Goal: Information Seeking & Learning: Check status

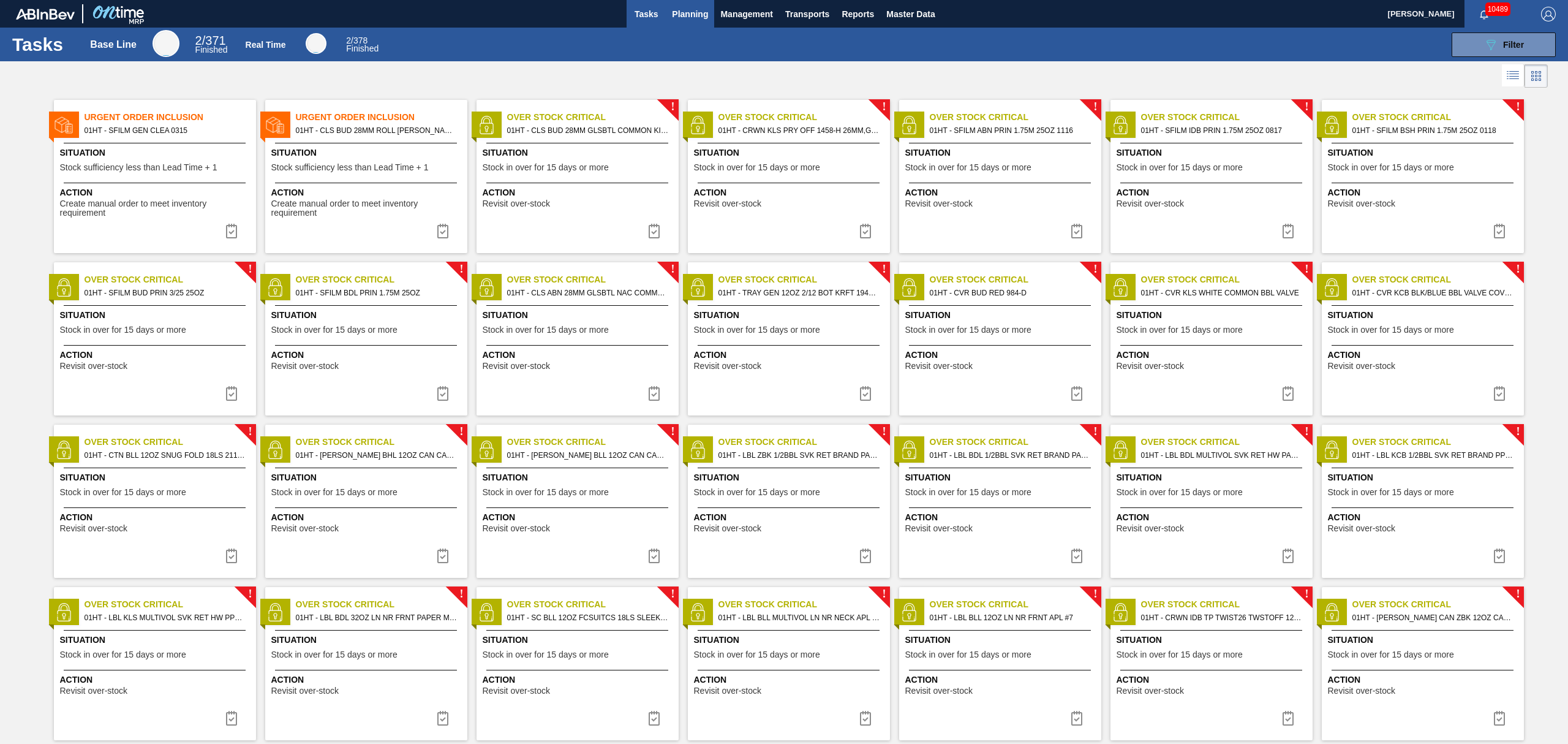
click at [688, 10] on span "Planning" at bounding box center [690, 14] width 36 height 15
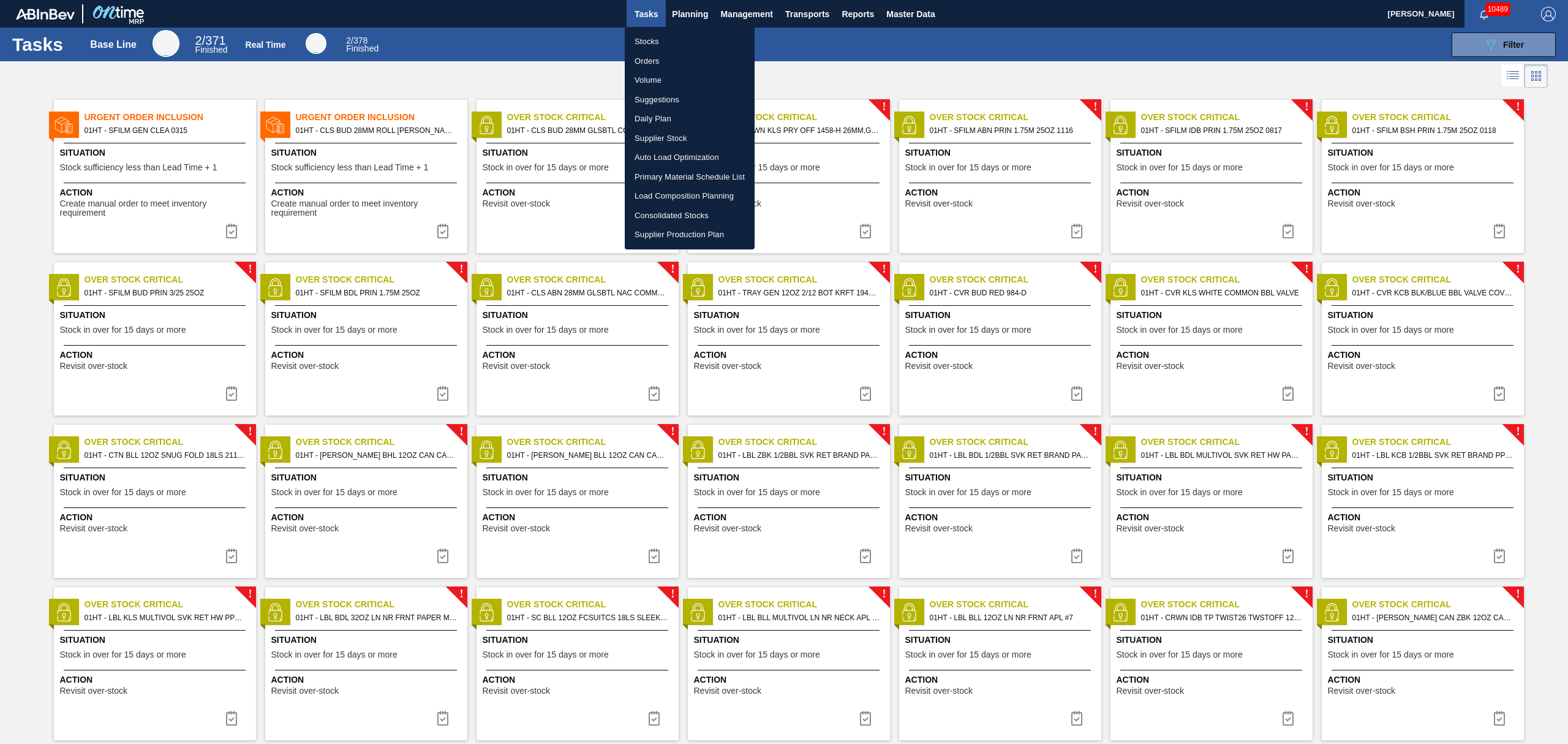
drag, startPoint x: 673, startPoint y: 9, endPoint x: 689, endPoint y: 13, distance: 16.5
click at [674, 8] on div at bounding box center [784, 372] width 1568 height 744
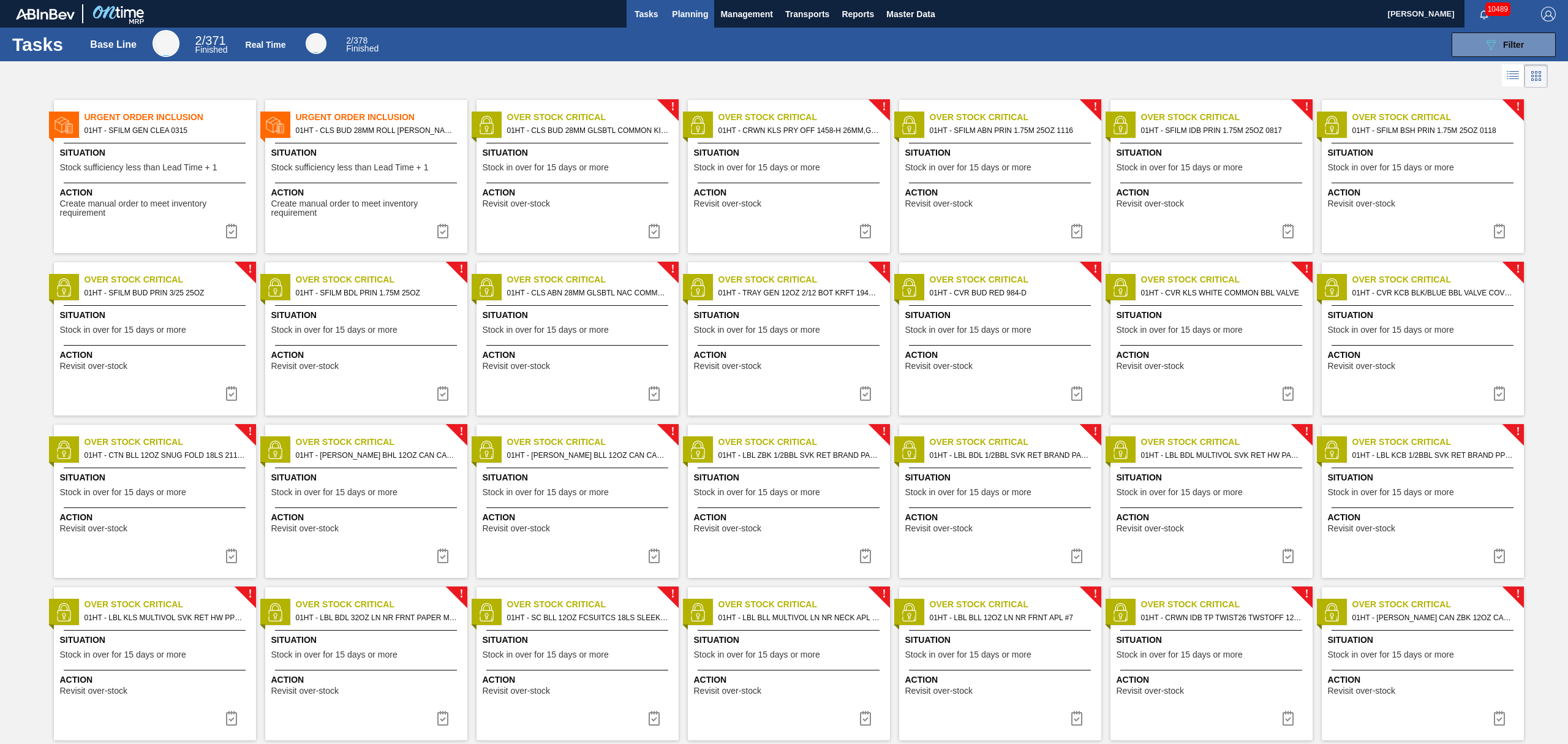
click at [697, 11] on span "Planning" at bounding box center [690, 14] width 36 height 15
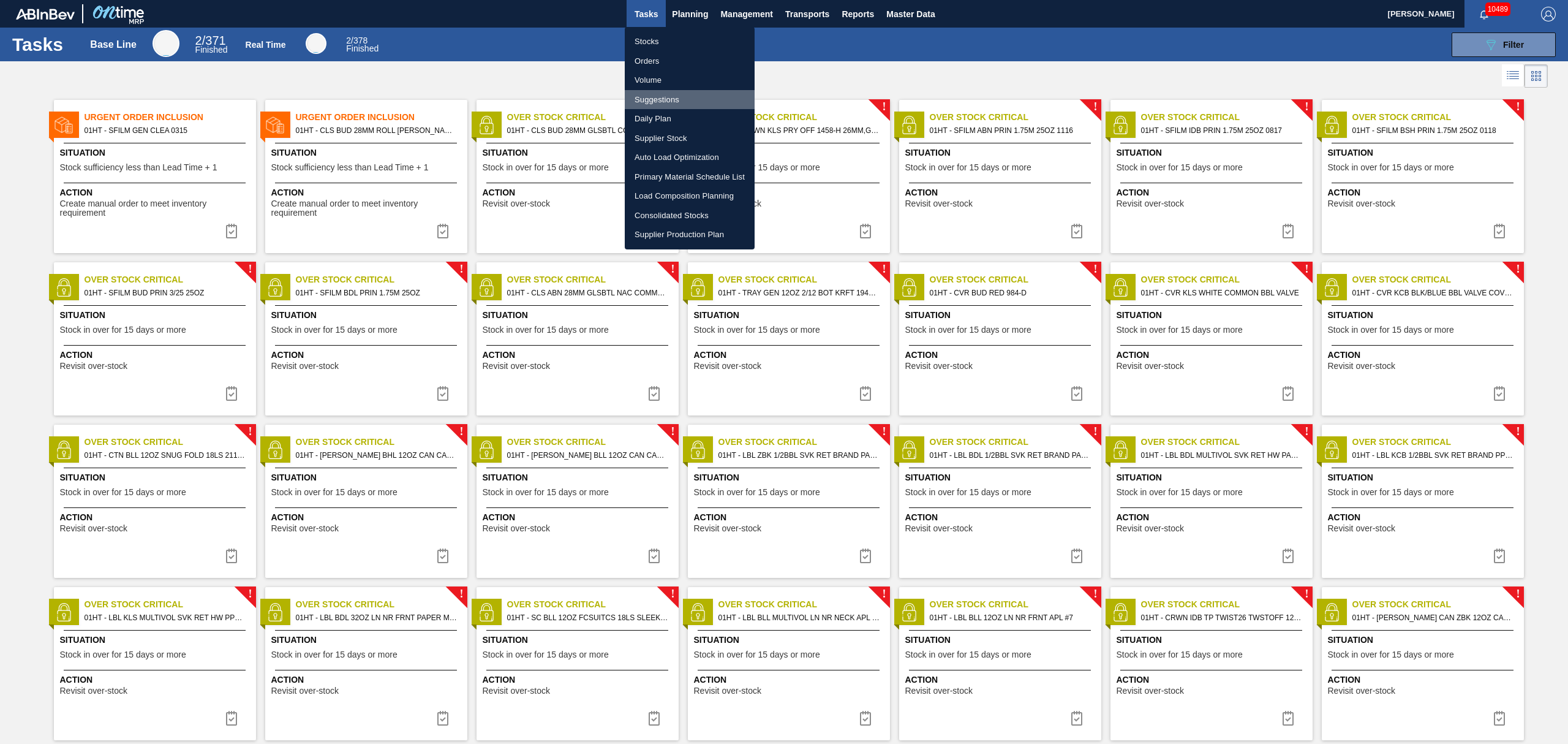
click at [652, 92] on li "Suggestions" at bounding box center [690, 100] width 130 height 20
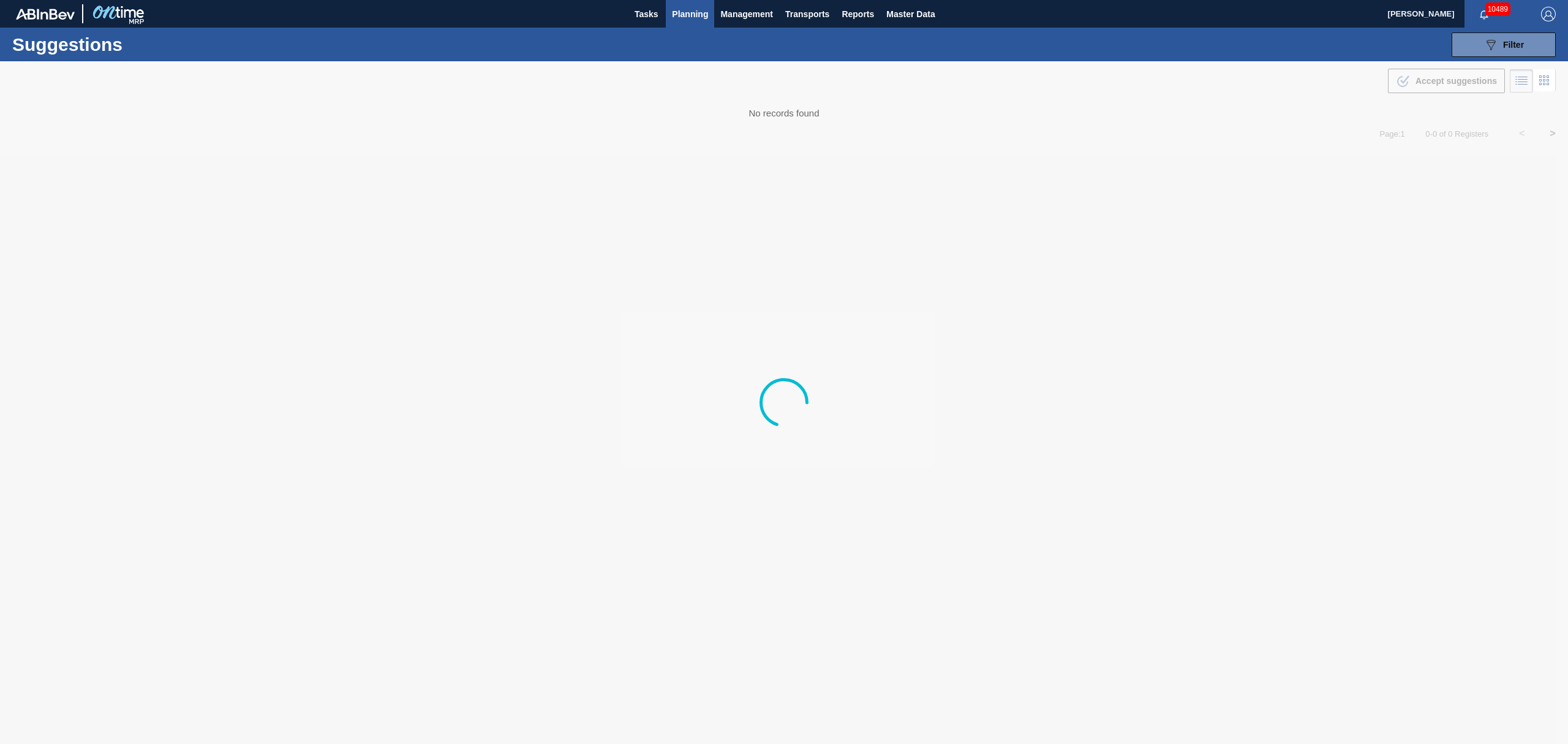
type from "[DATE]"
type to "[DATE]"
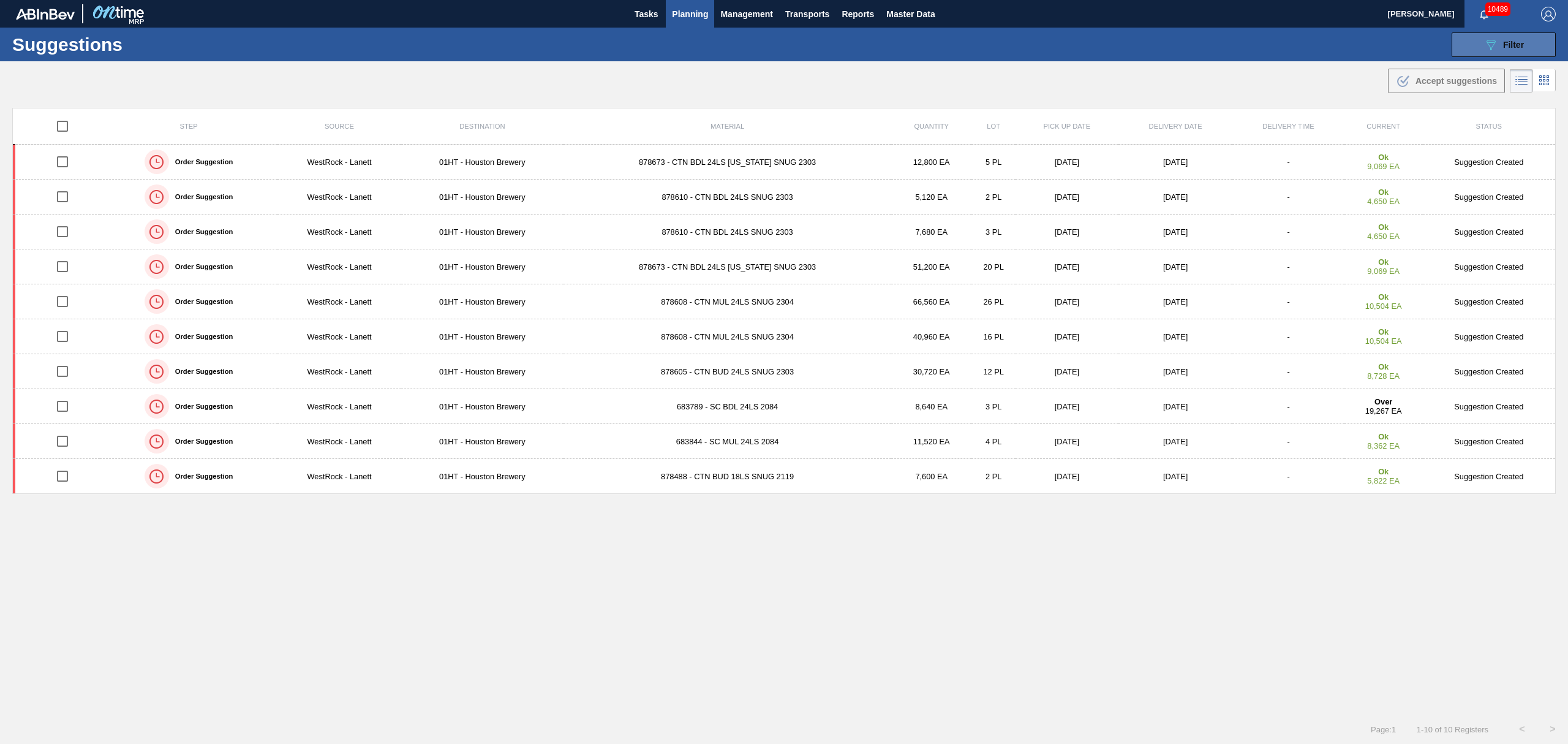
click at [1505, 45] on span "Filter" at bounding box center [1513, 44] width 21 height 10
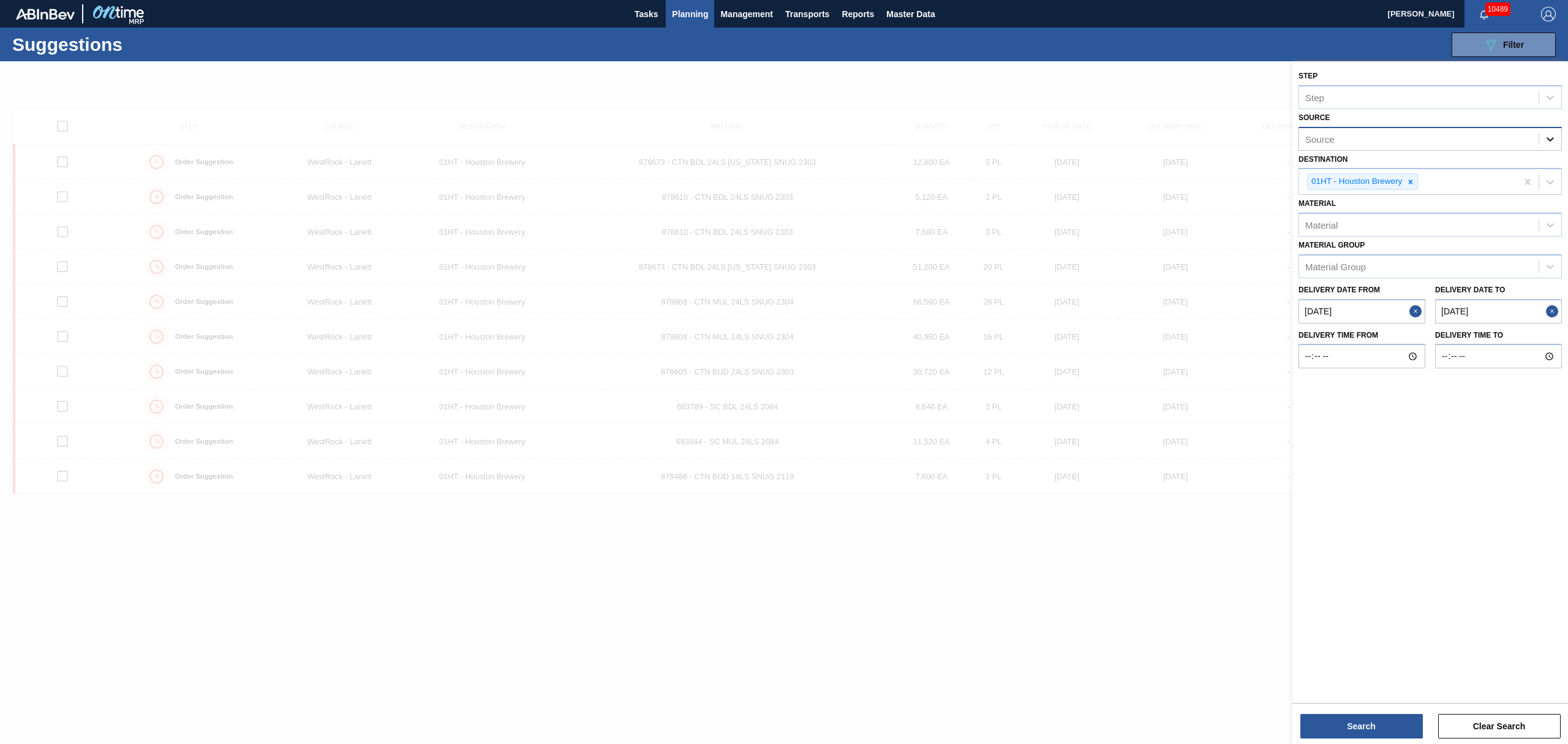
click at [1552, 136] on icon at bounding box center [1550, 139] width 13 height 13
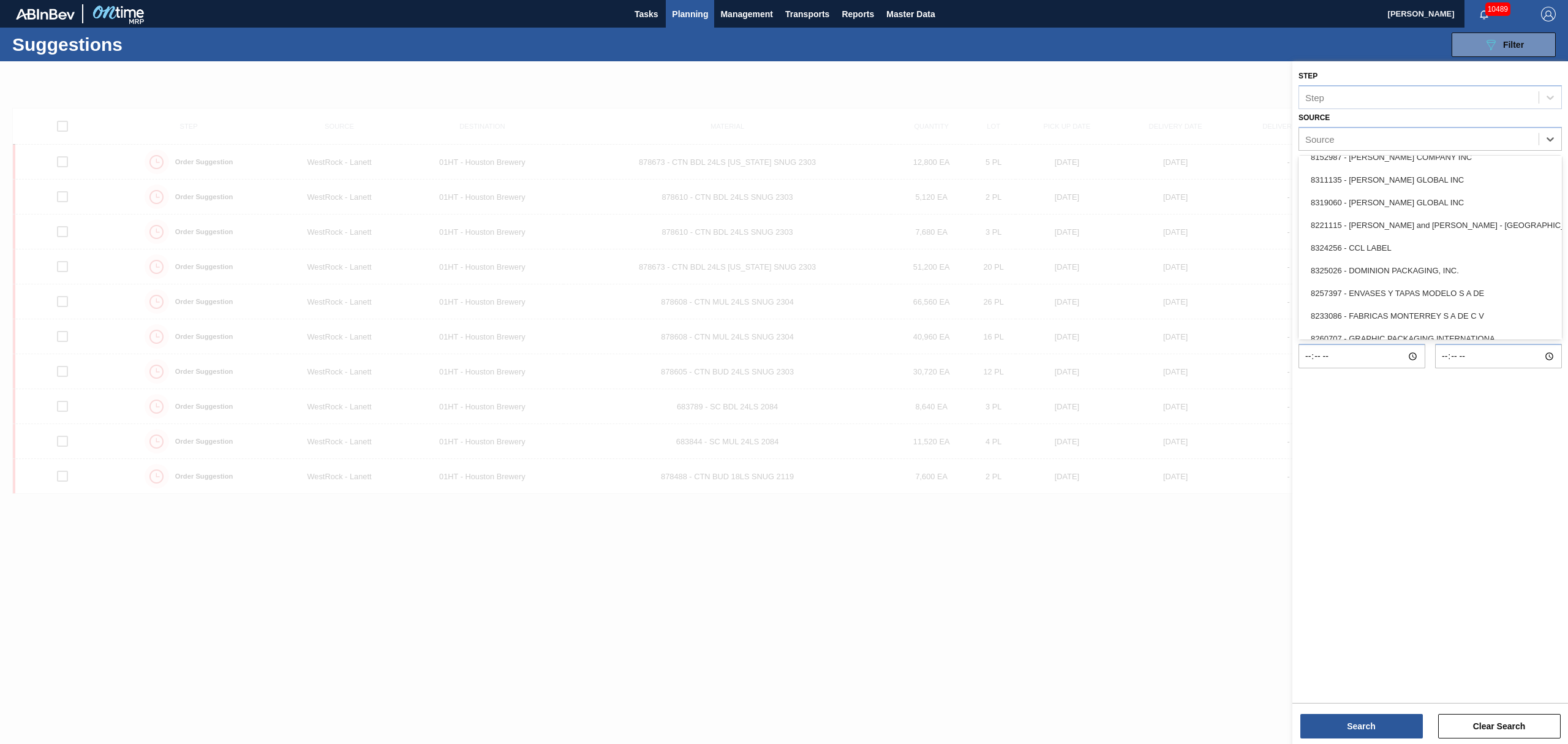
scroll to position [245, 0]
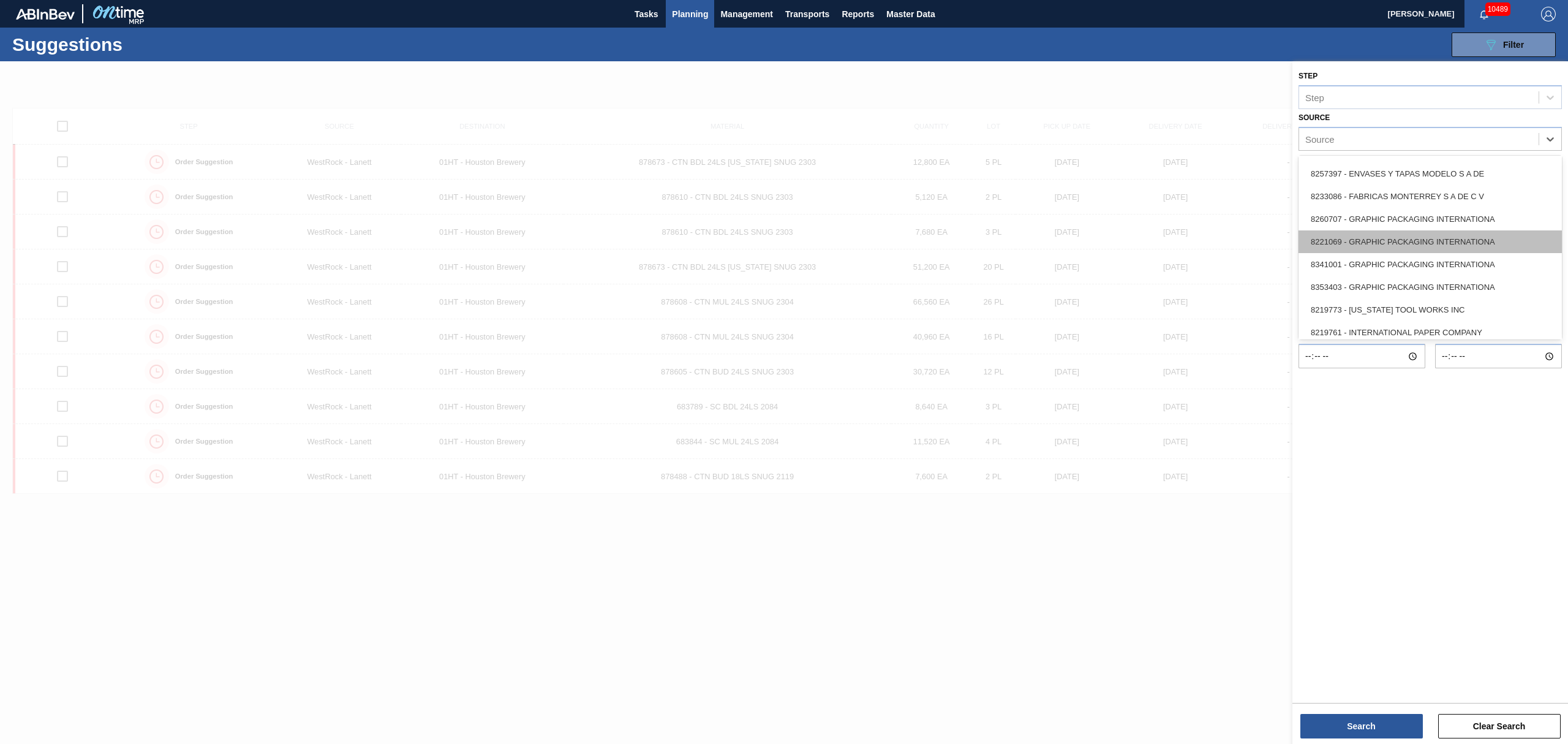
click at [1355, 248] on div "8221069 - GRAPHIC PACKAGING INTERNATIONA" at bounding box center [1430, 242] width 264 height 23
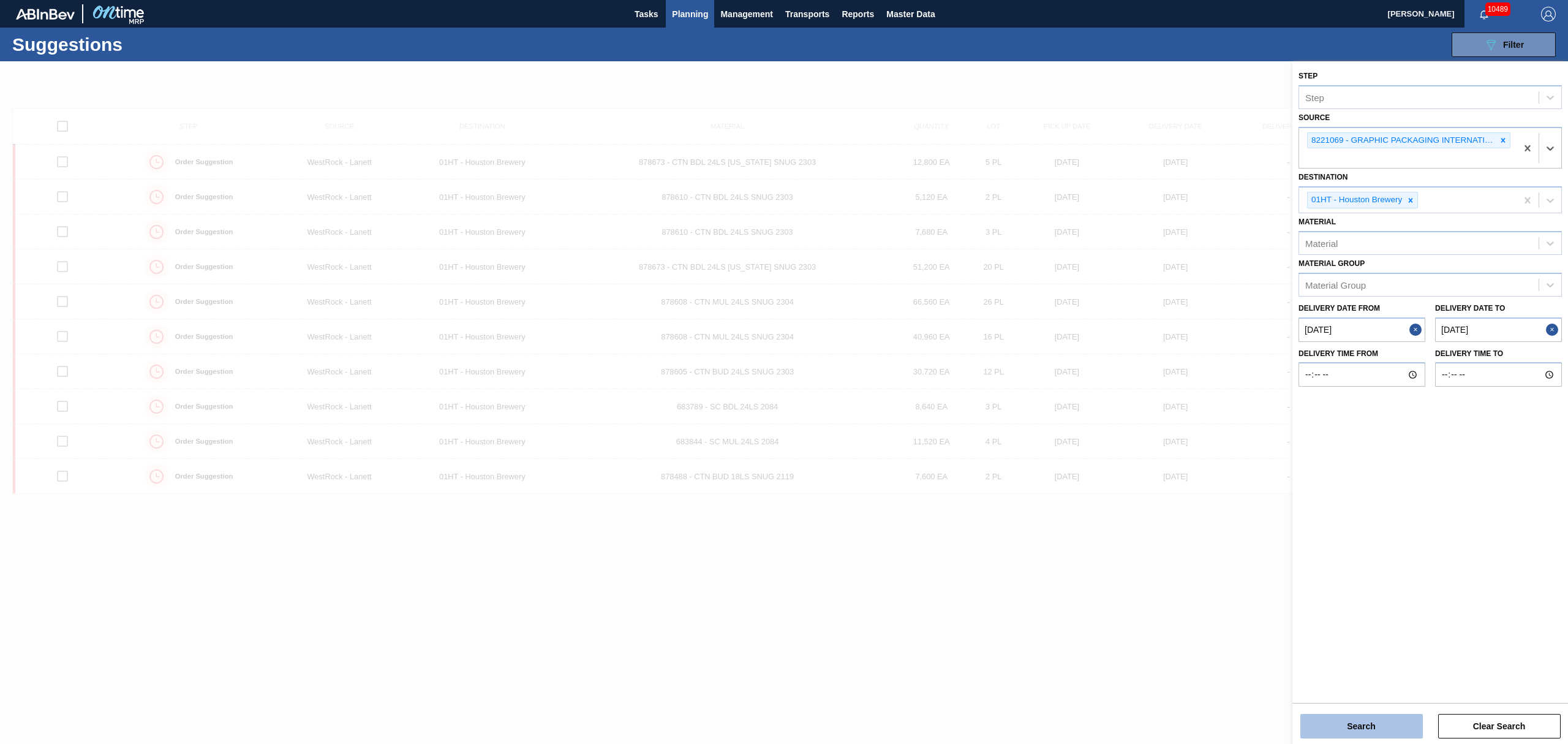
click at [1380, 723] on button "Search" at bounding box center [1362, 726] width 123 height 24
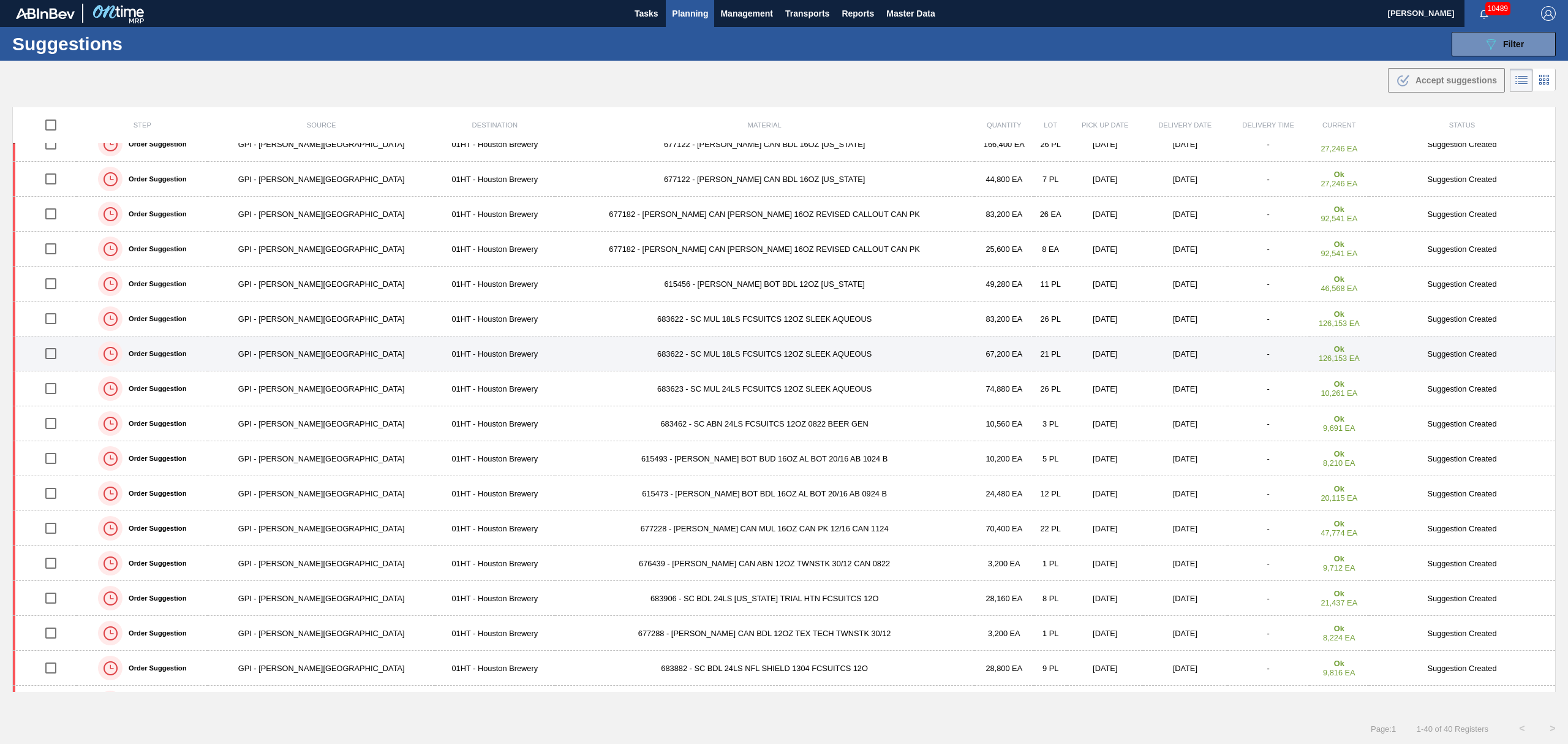
scroll to position [285, 0]
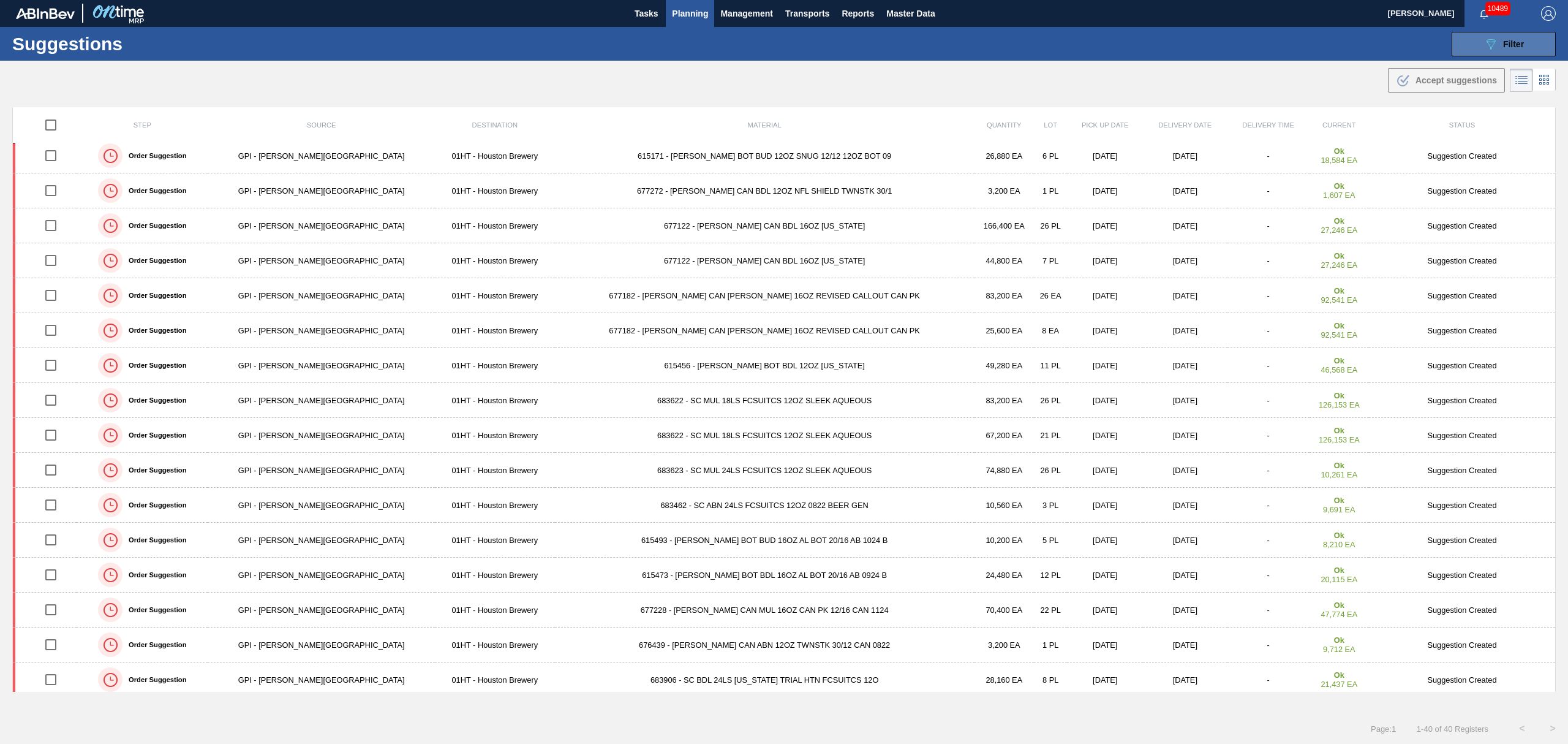
click at [1484, 38] on icon "089F7B8B-B2A5-4AFE-B5C0-19BA573D28AC" at bounding box center [1491, 44] width 15 height 15
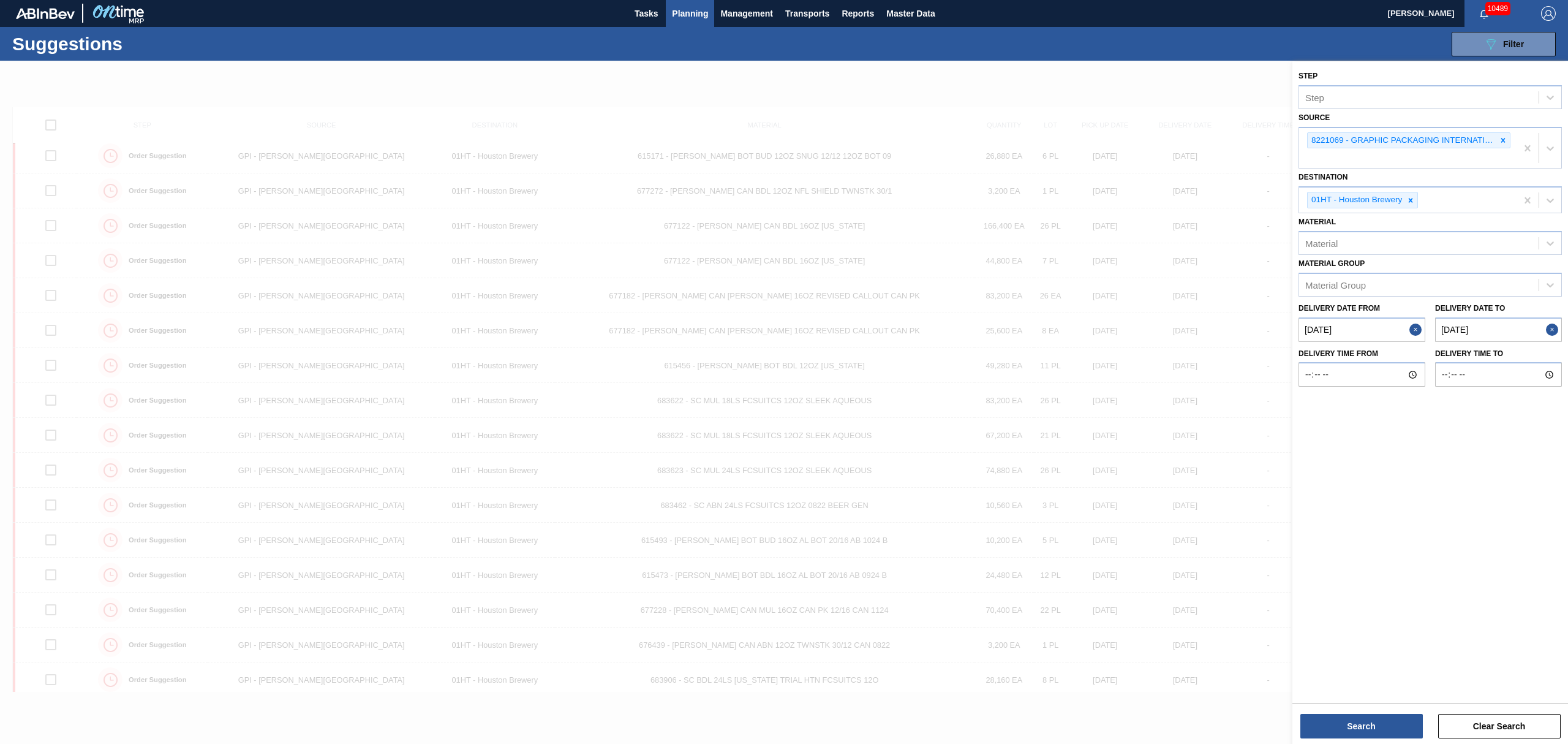
click at [1417, 327] on button "Close" at bounding box center [1417, 330] width 16 height 24
click at [1377, 327] on from "Delivery Date from" at bounding box center [1362, 330] width 127 height 24
click at [1431, 358] on div "[DATE]" at bounding box center [1372, 359] width 147 height 10
click at [1432, 358] on button "Next Month" at bounding box center [1436, 359] width 9 height 9
click at [1309, 397] on div "31" at bounding box center [1313, 397] width 16 height 16
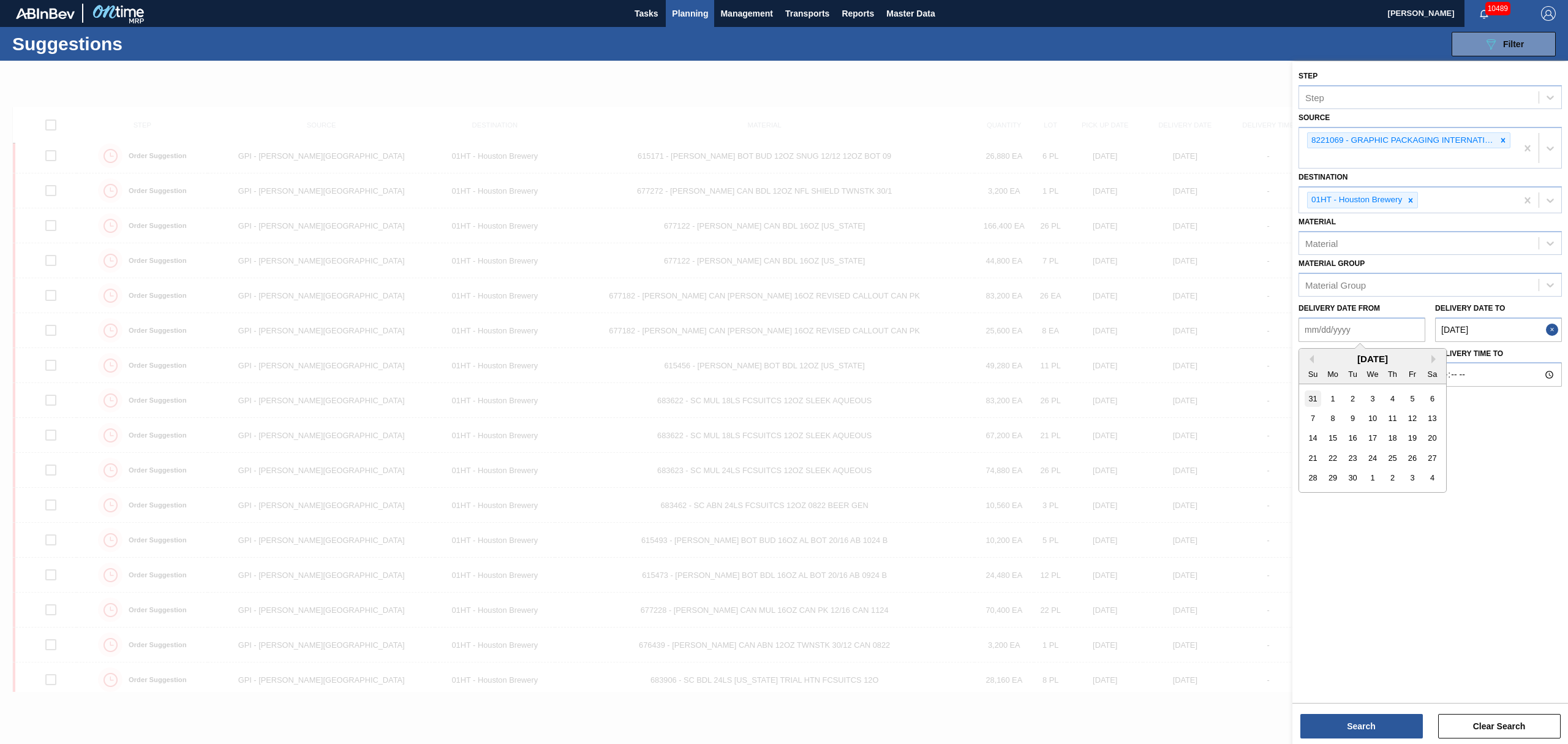
type from "[DATE]"
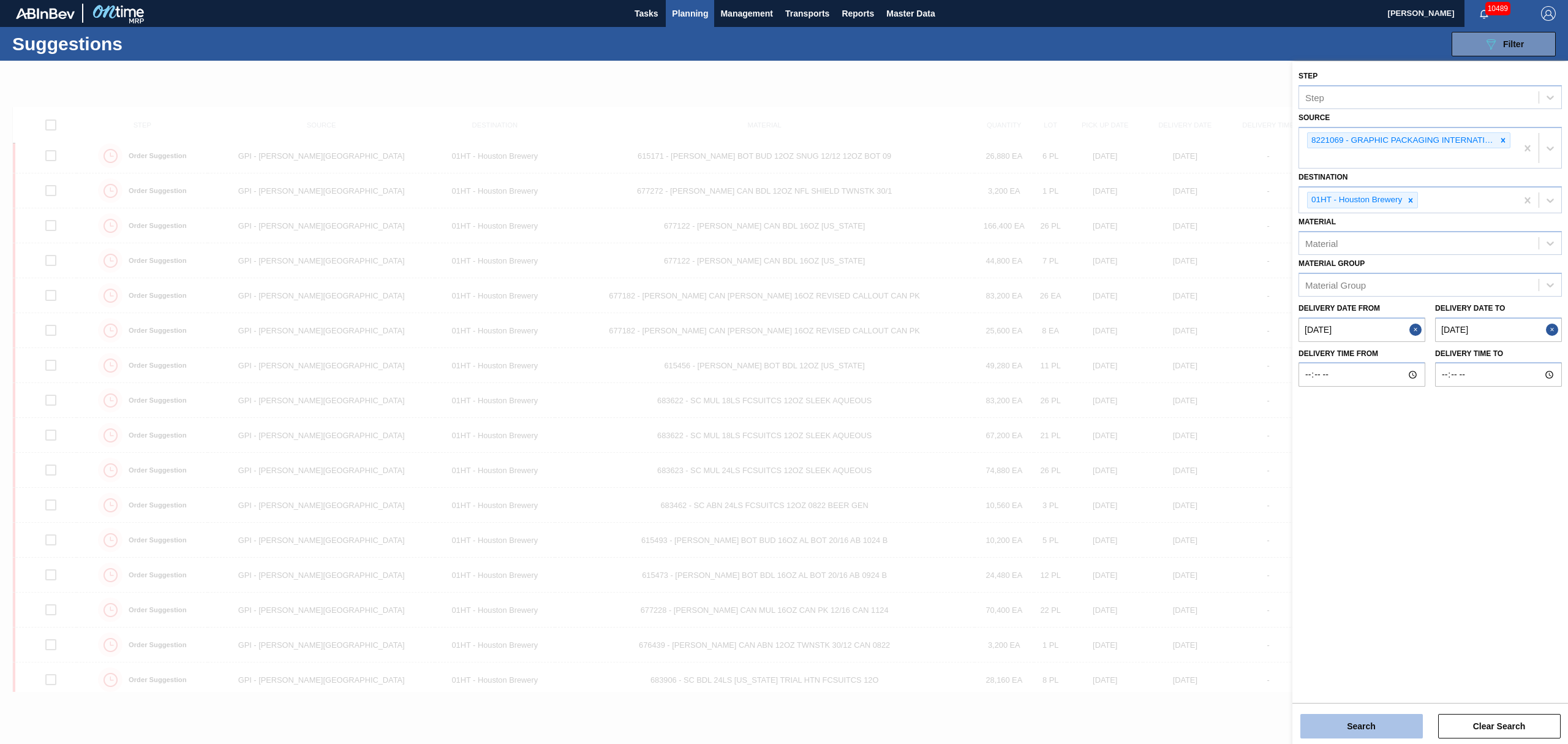
click at [1383, 726] on button "Search" at bounding box center [1362, 726] width 123 height 24
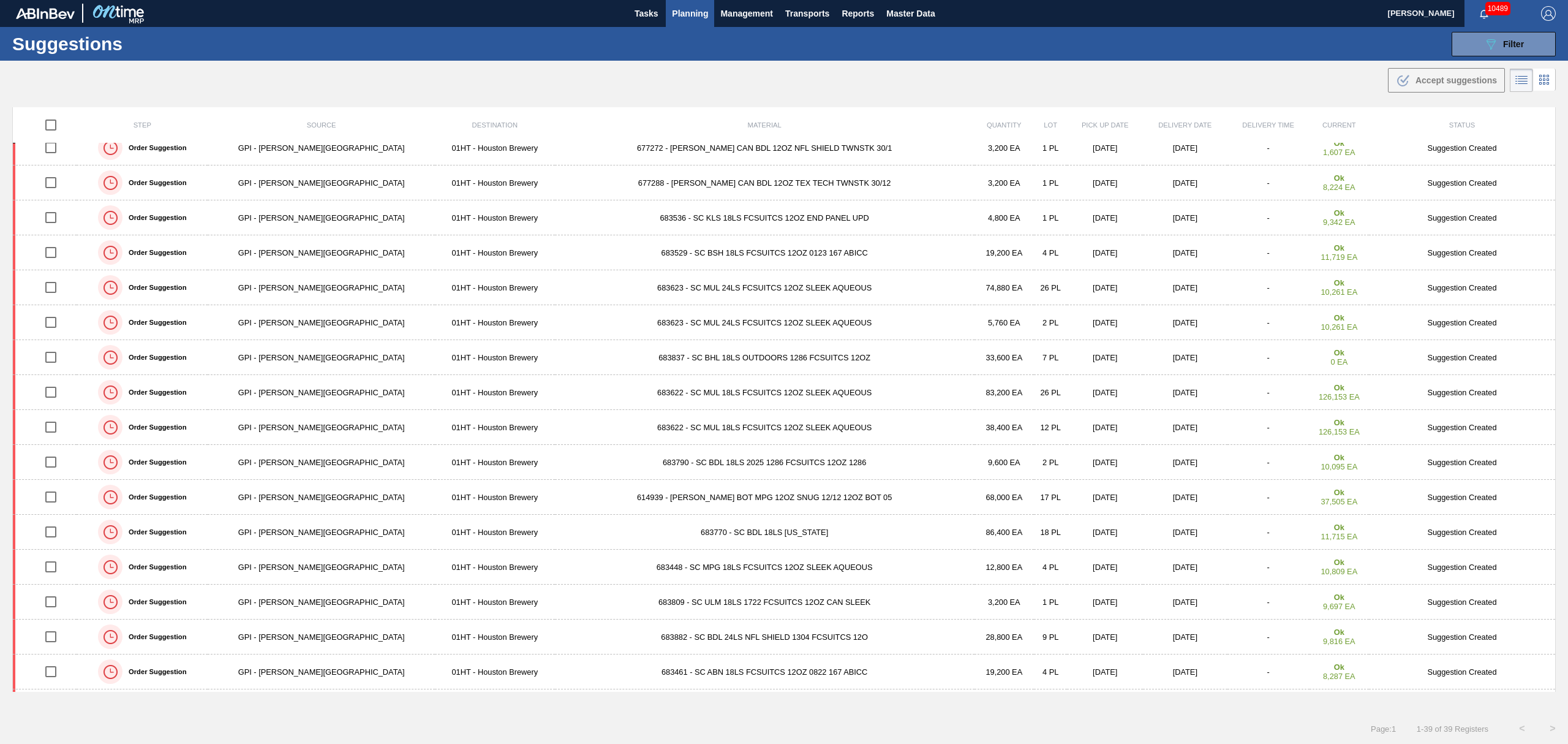
scroll to position [856, 0]
click at [686, 9] on span "Planning" at bounding box center [690, 13] width 36 height 15
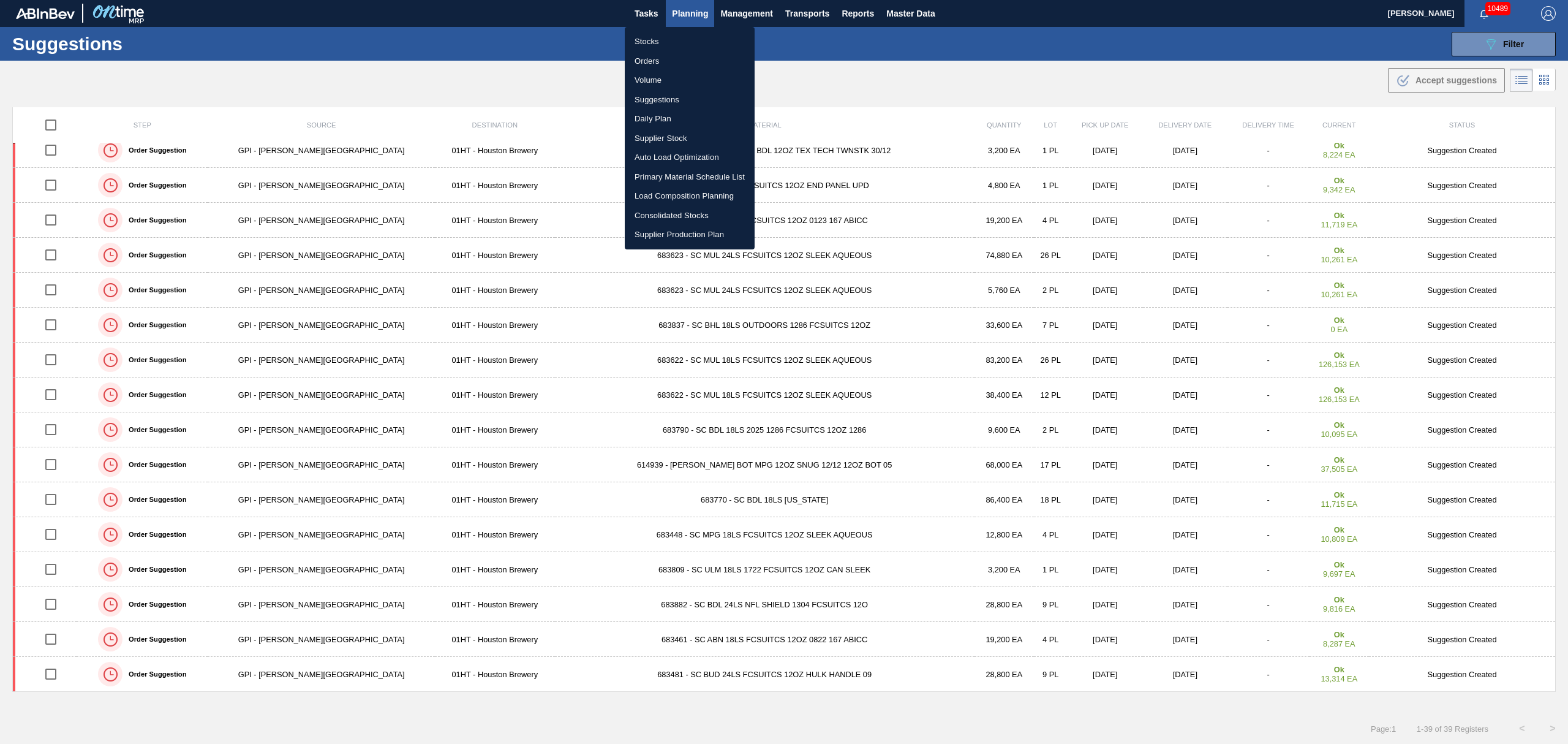
click at [646, 40] on li "Stocks" at bounding box center [690, 41] width 130 height 20
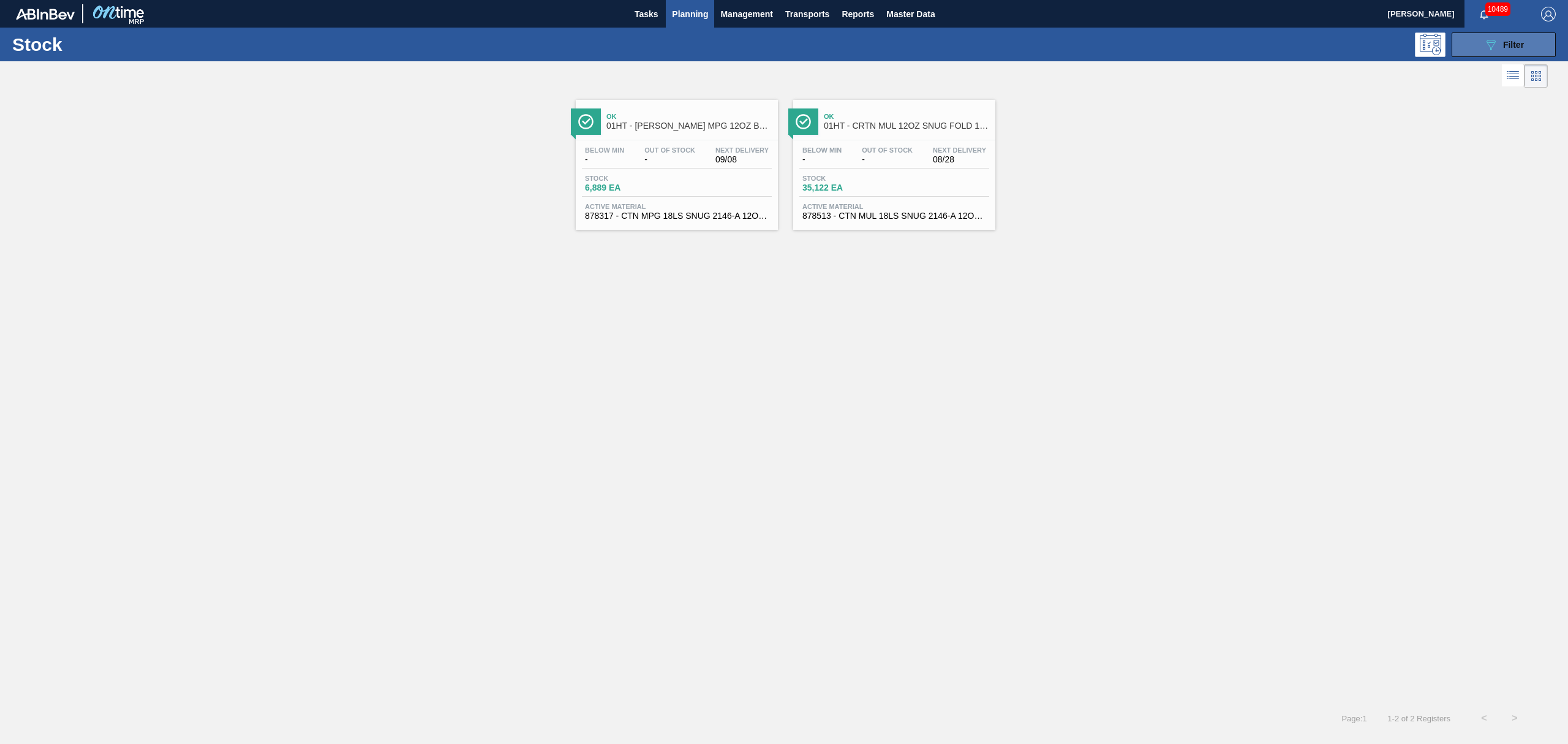
click at [1492, 44] on icon "089F7B8B-B2A5-4AFE-B5C0-19BA573D28AC" at bounding box center [1491, 45] width 15 height 15
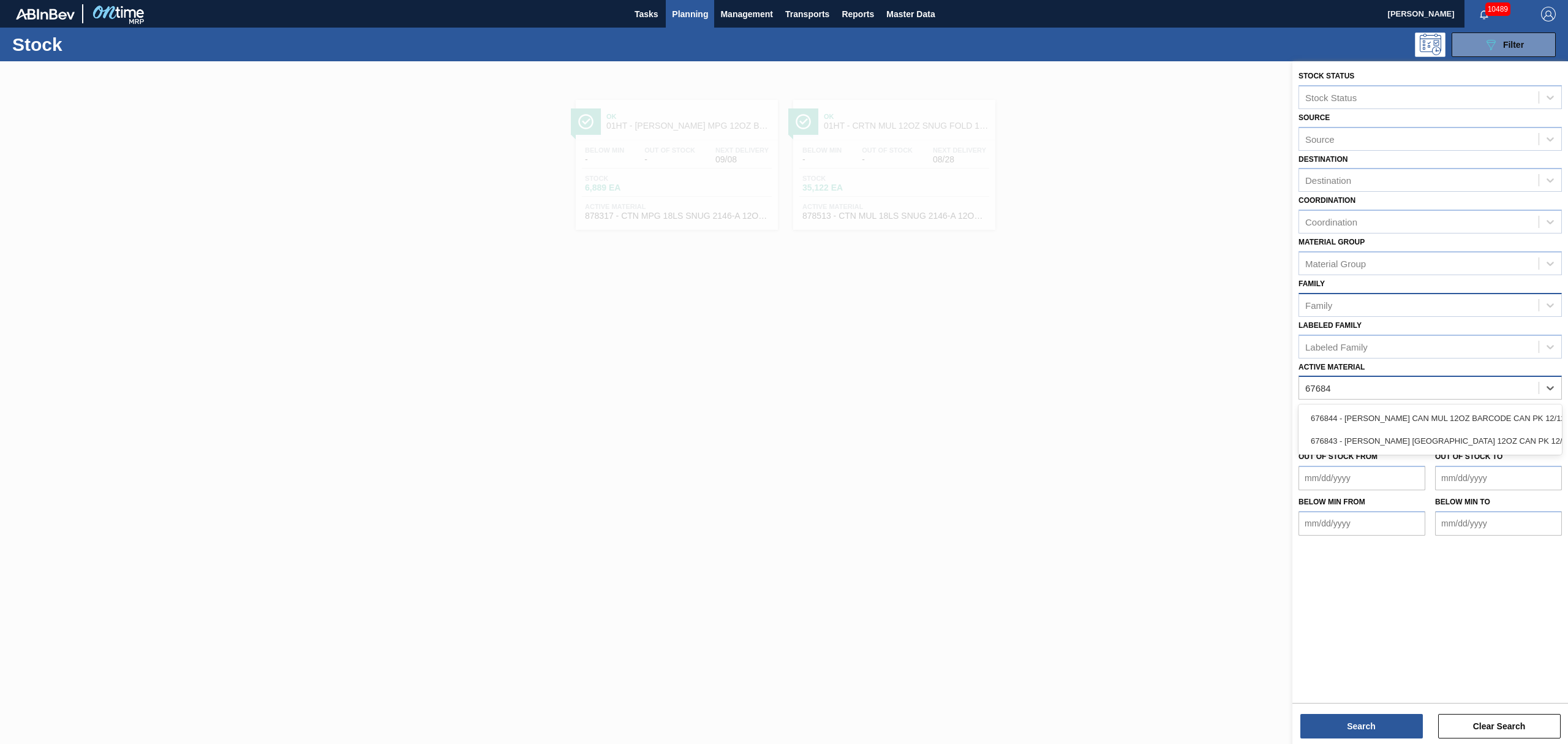
type Material "676844"
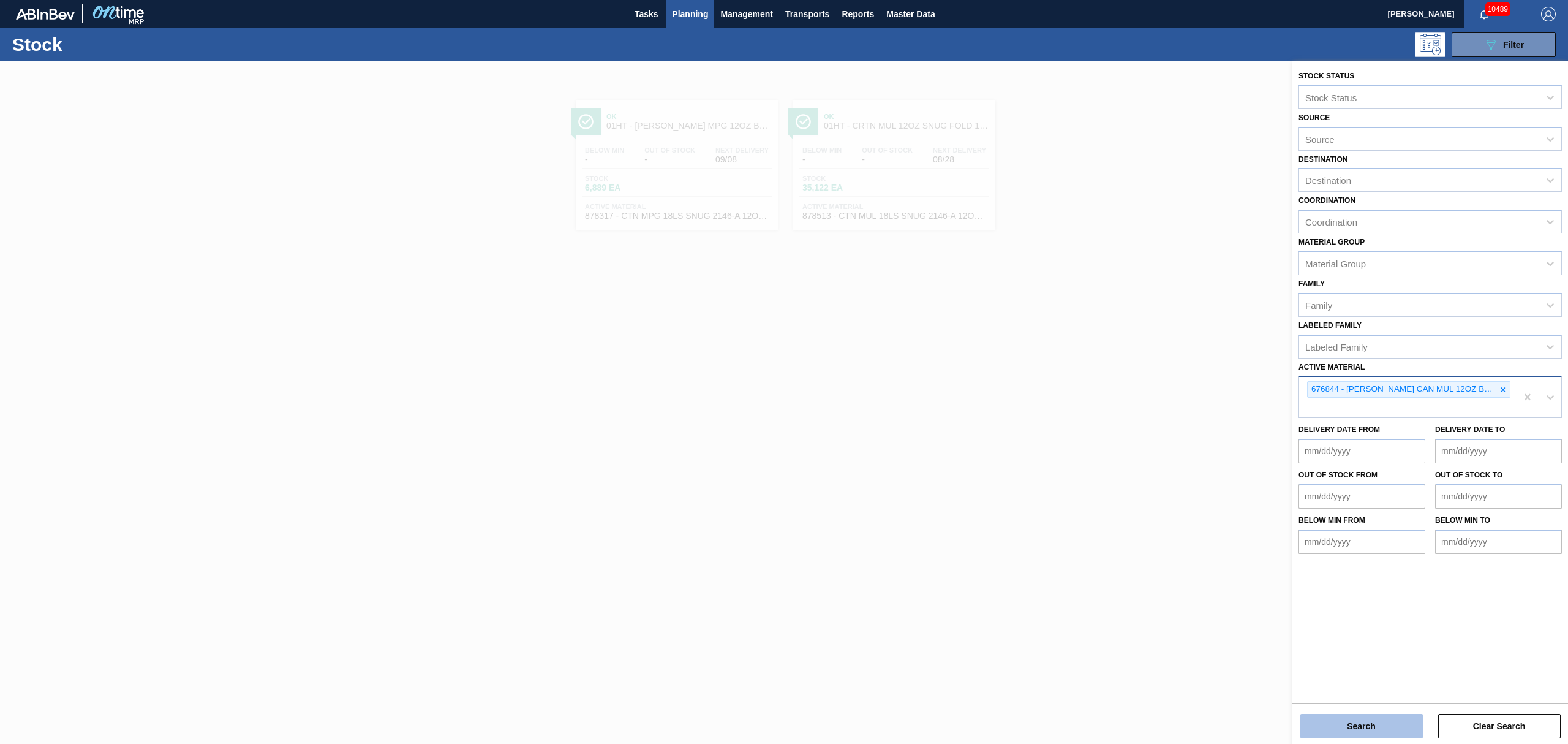
click at [1377, 729] on button "Search" at bounding box center [1362, 726] width 123 height 24
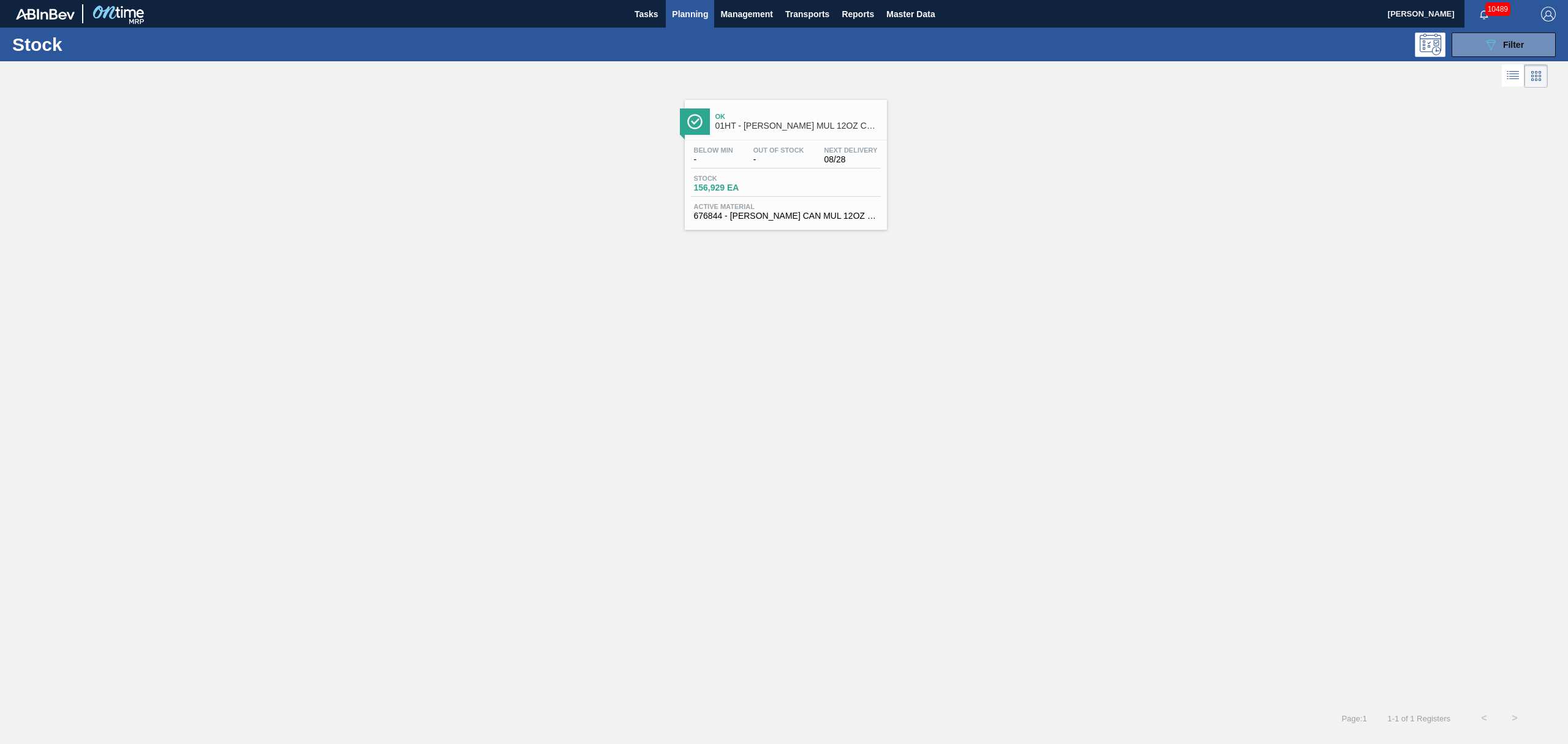
click at [848, 207] on span "Active Material" at bounding box center [786, 207] width 184 height 7
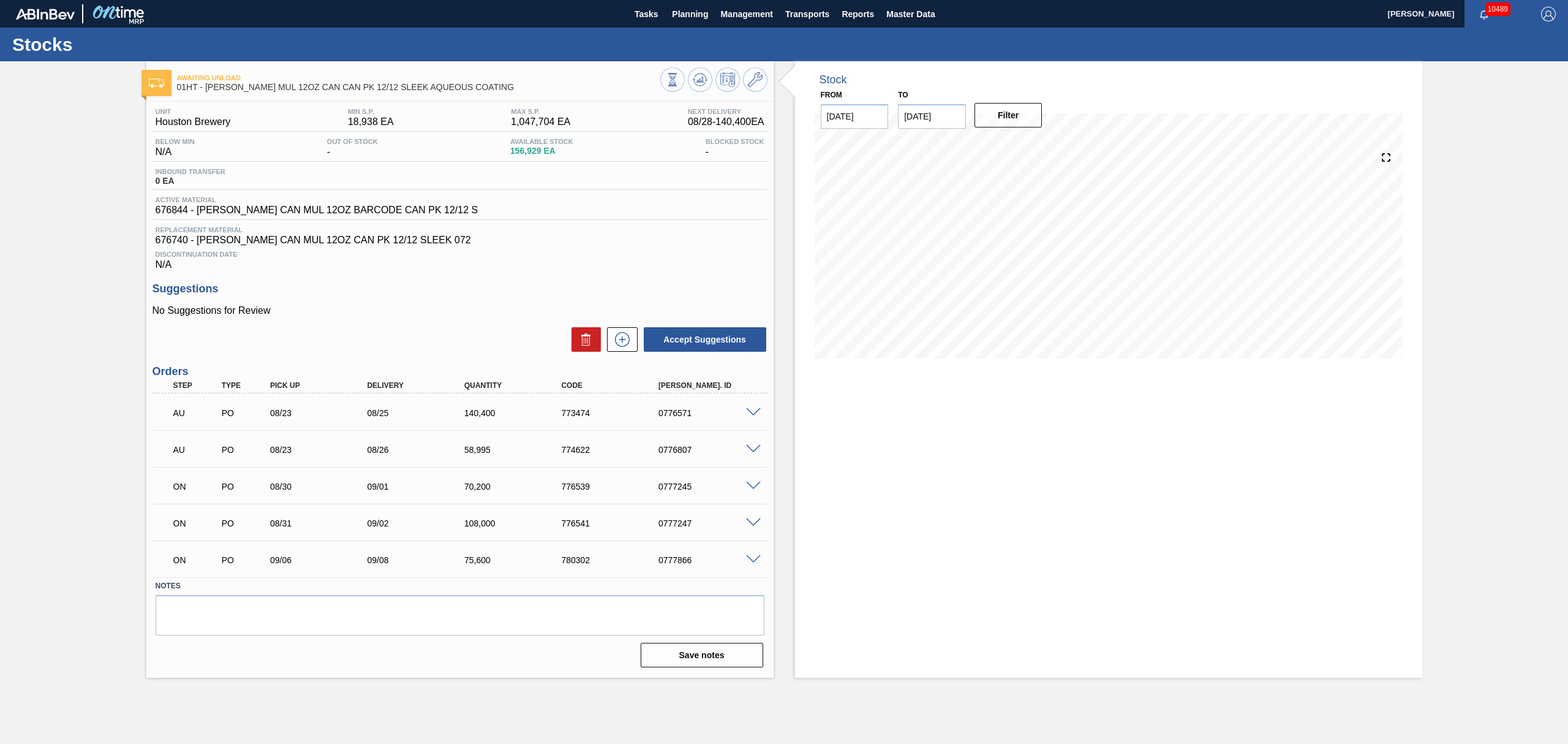
click at [943, 117] on input "[DATE]" at bounding box center [932, 116] width 68 height 24
click at [1012, 222] on div "19" at bounding box center [1012, 225] width 16 height 16
type input "[DATE]"
click at [1008, 115] on button "Filter" at bounding box center [1009, 115] width 68 height 24
click at [755, 414] on span at bounding box center [753, 412] width 15 height 9
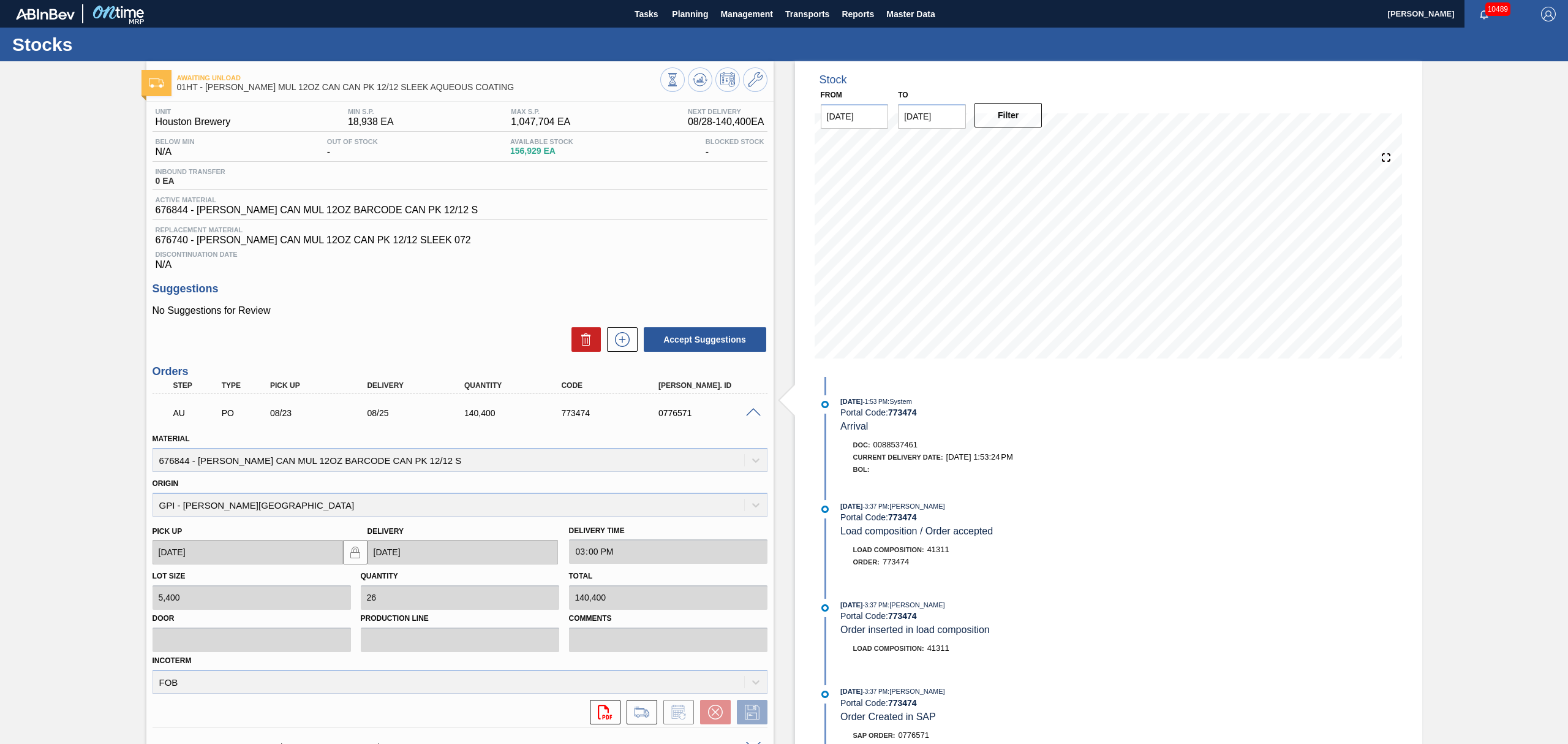
click at [757, 411] on span at bounding box center [753, 412] width 15 height 9
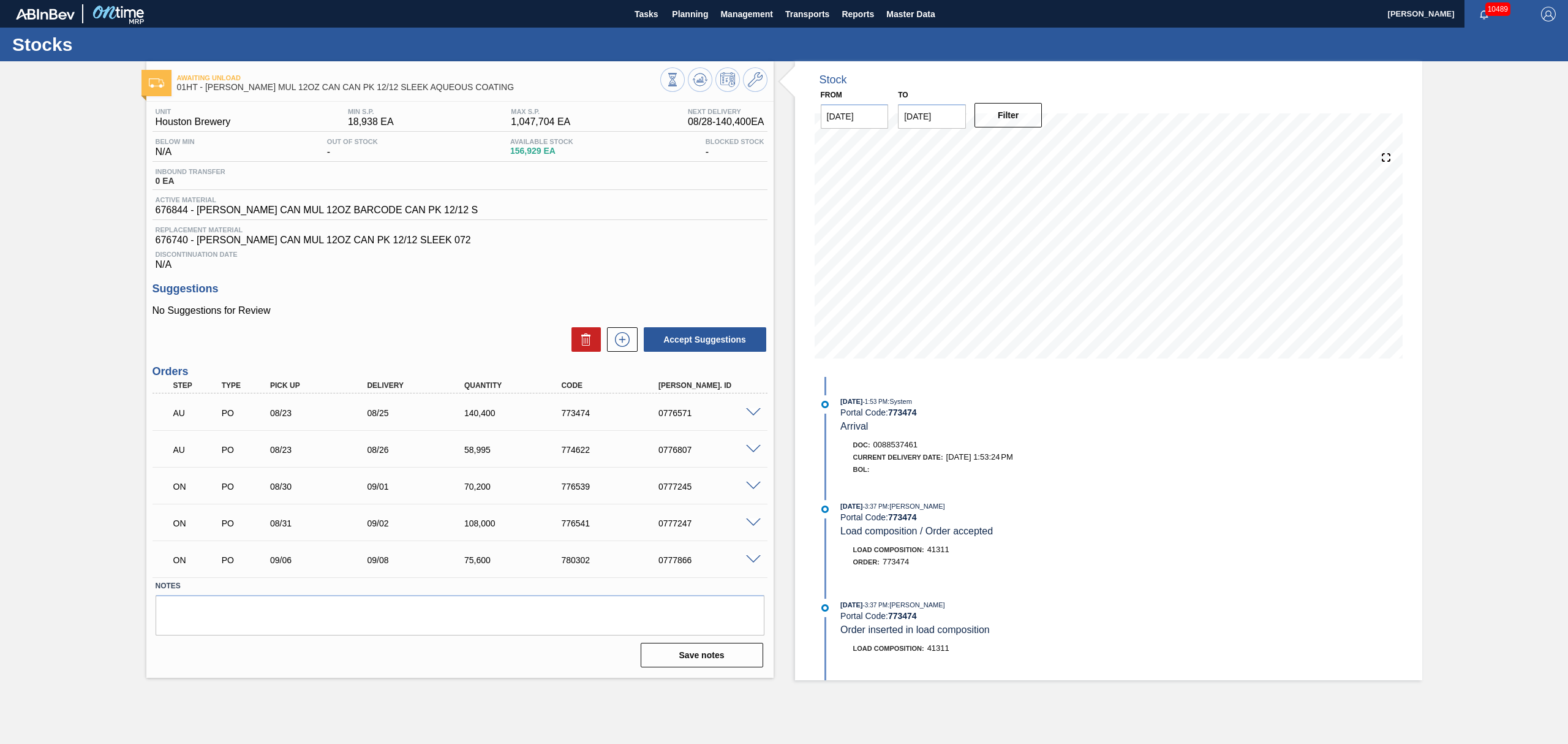
click at [758, 489] on span at bounding box center [753, 486] width 15 height 9
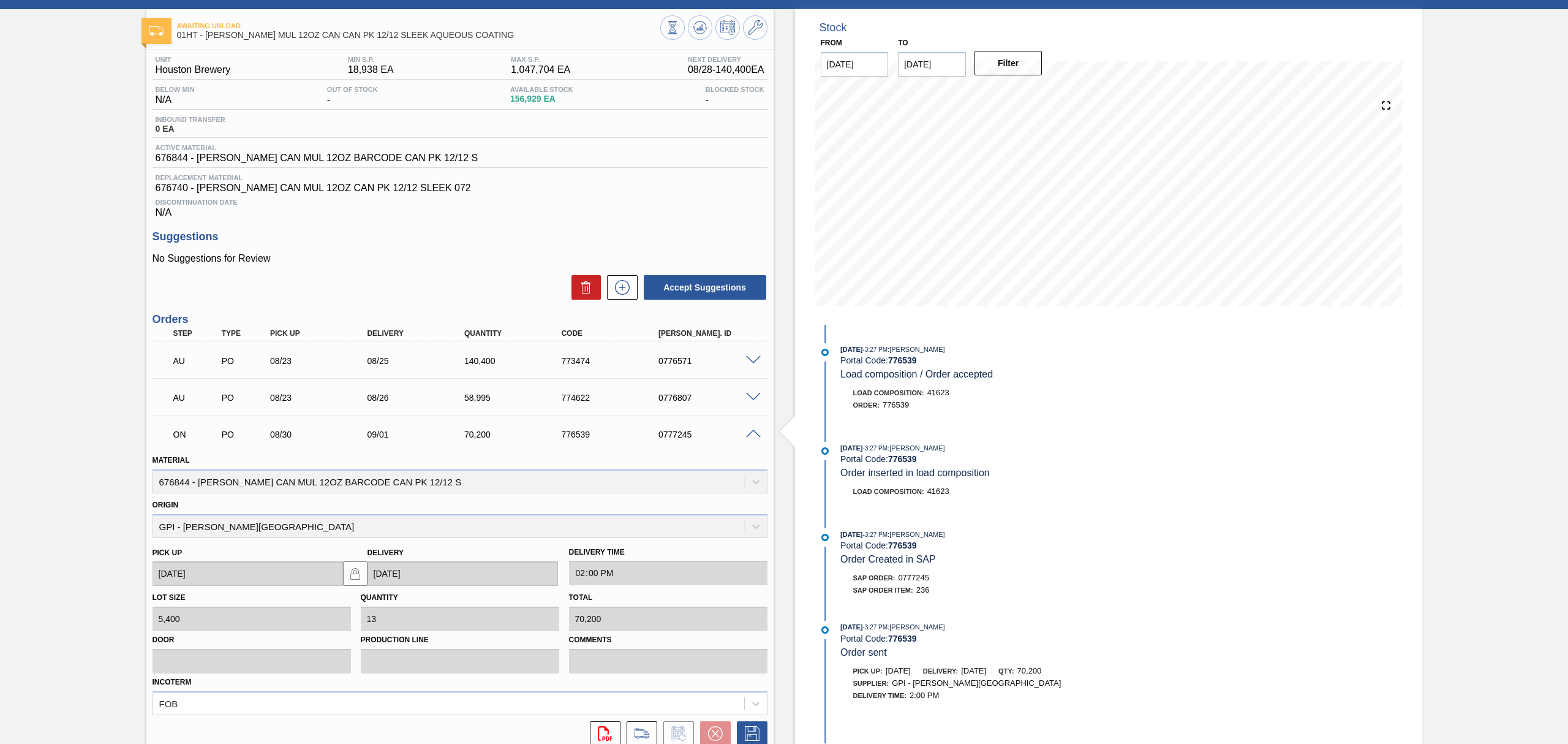
scroll to position [81, 0]
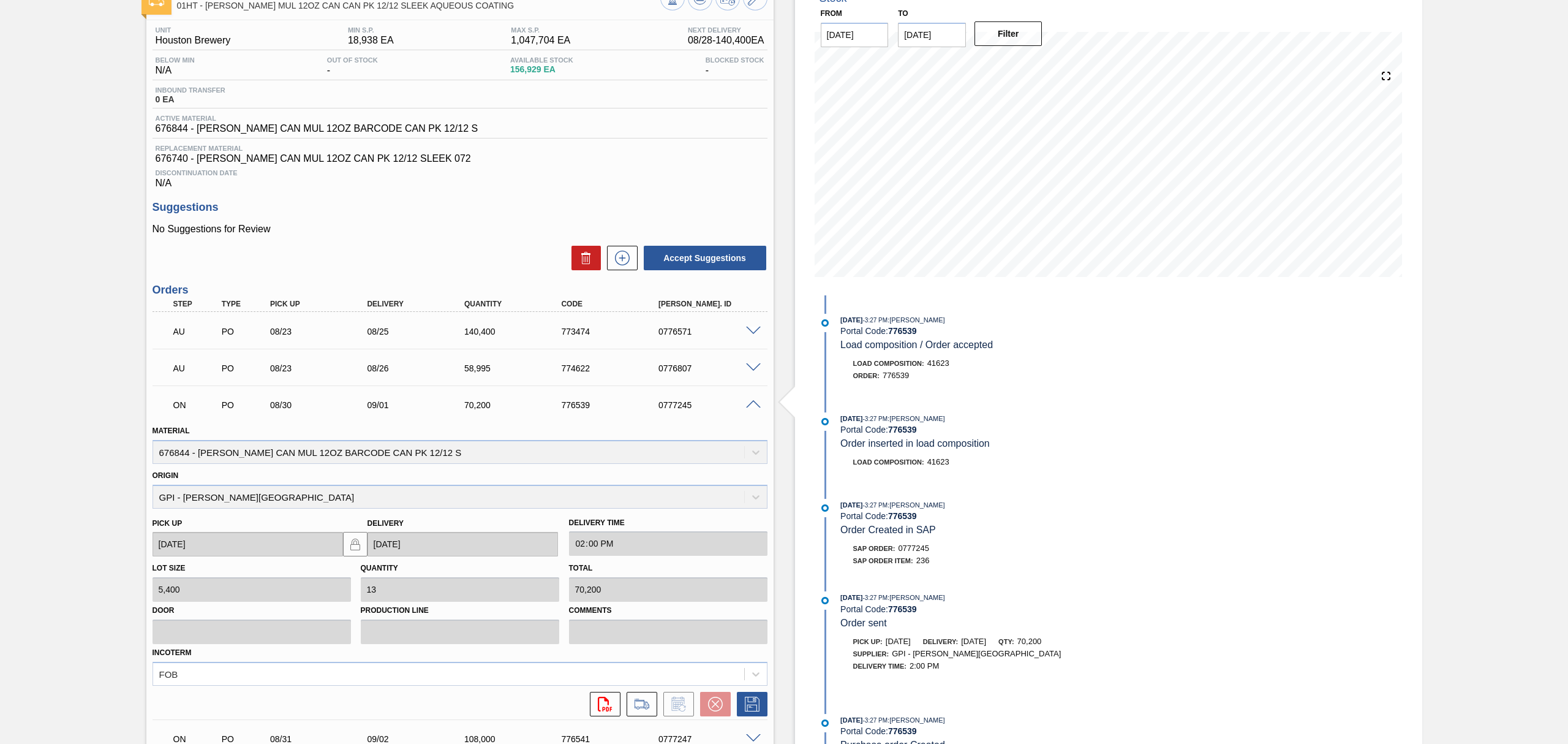
click at [749, 403] on span at bounding box center [753, 405] width 15 height 9
